Goal: Find specific page/section

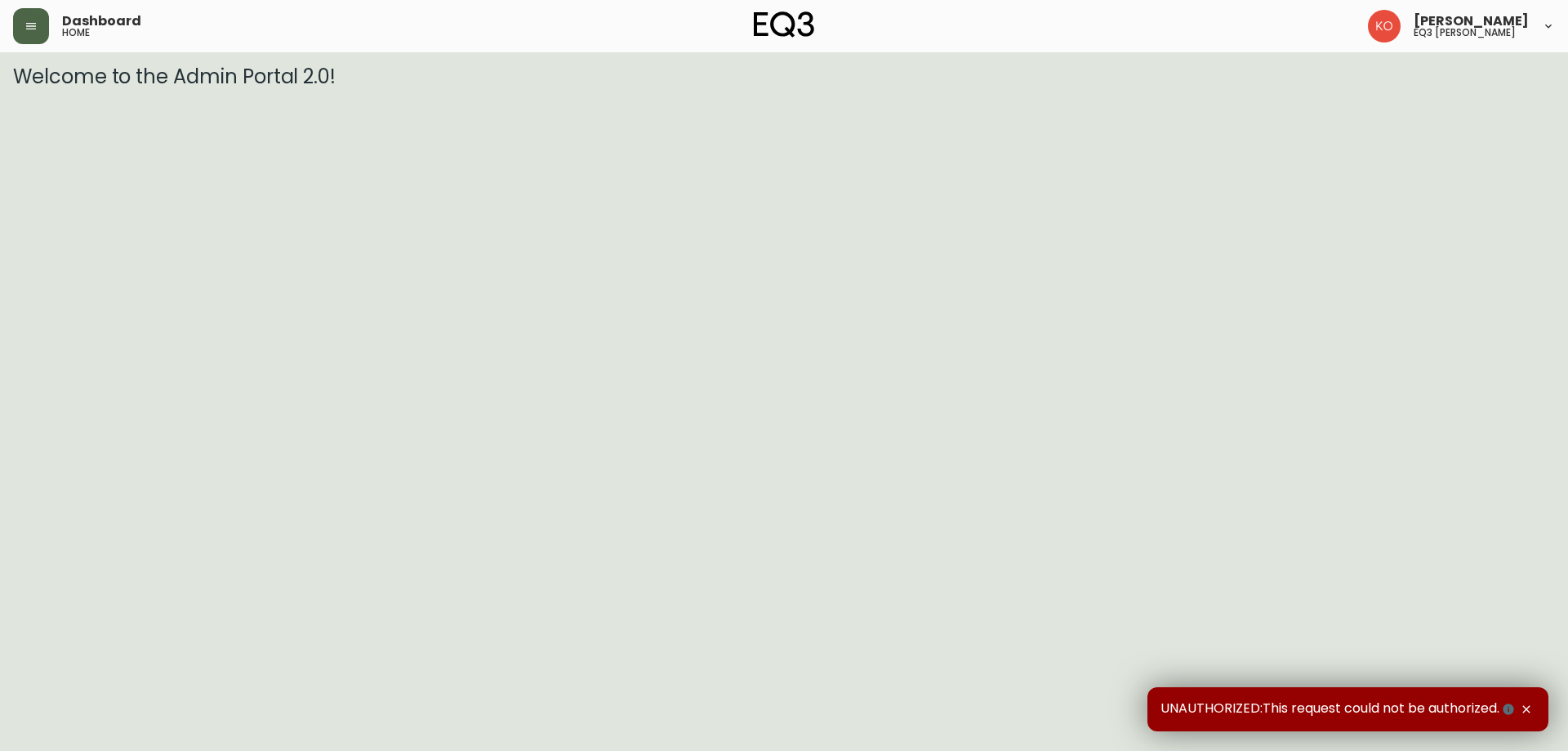
click at [39, 35] on button "button" at bounding box center [31, 26] width 36 height 36
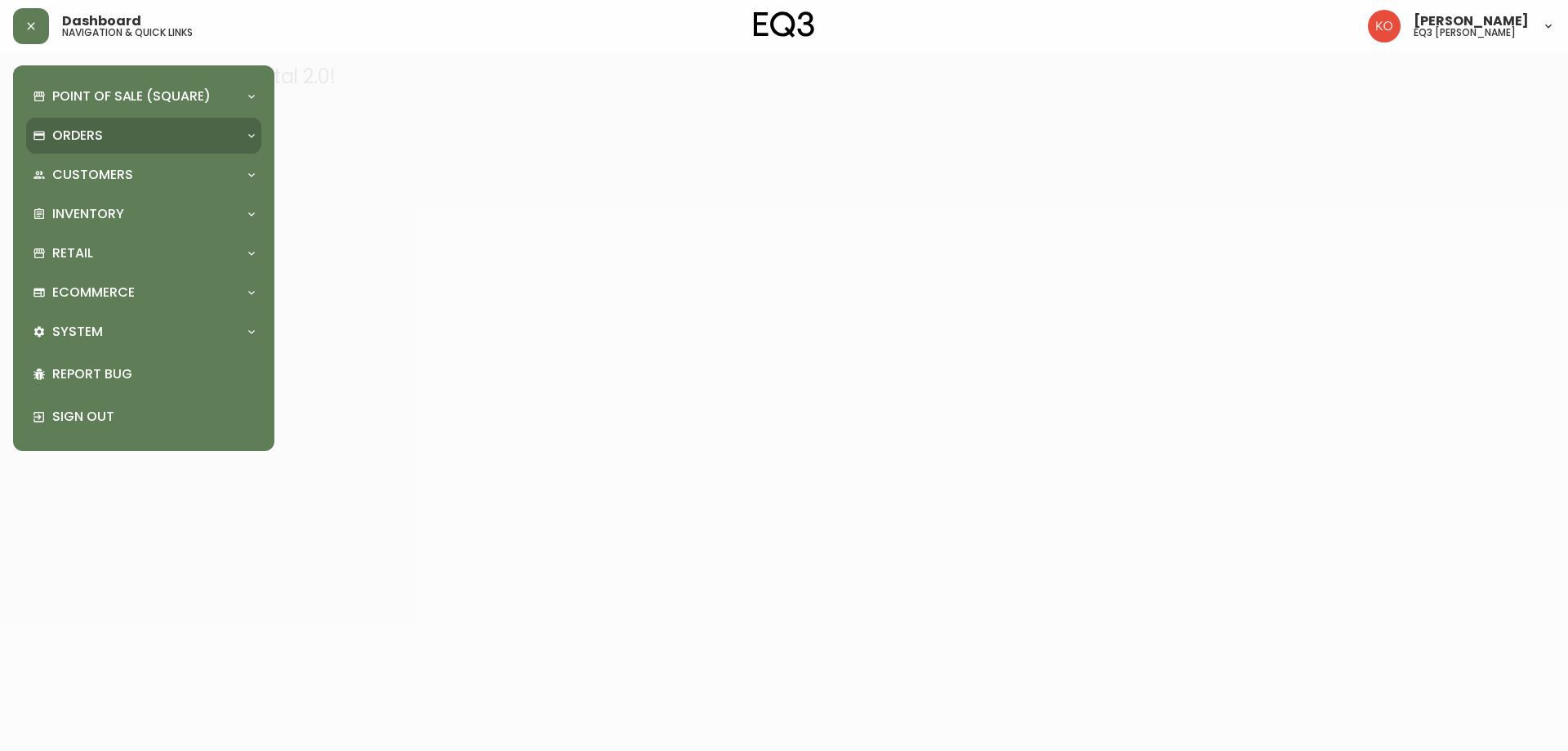
click at [254, 136] on icon at bounding box center [252, 136] width 13 height 13
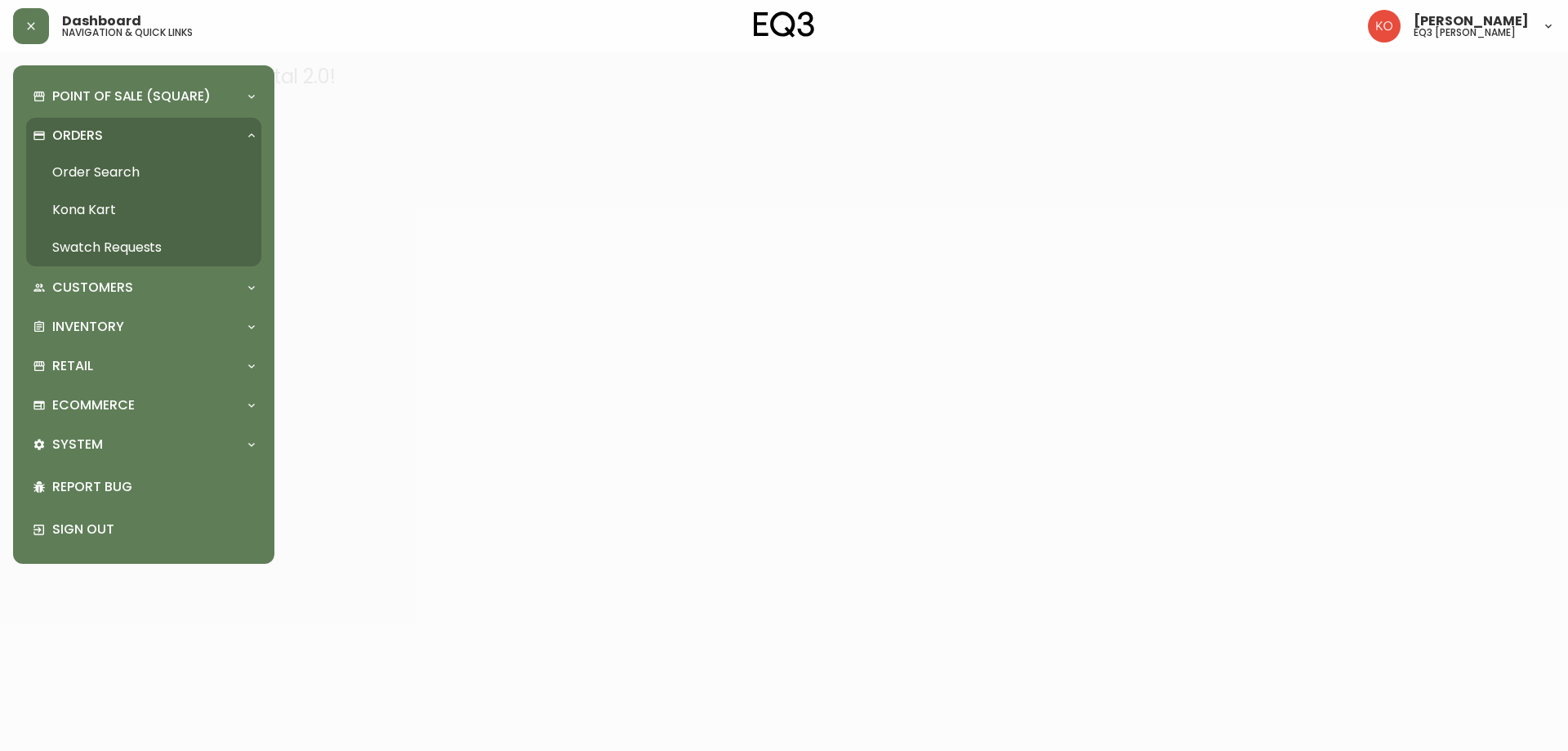
click at [471, 163] on div at bounding box center [784, 375] width 1568 height 751
